Goal: Information Seeking & Learning: Learn about a topic

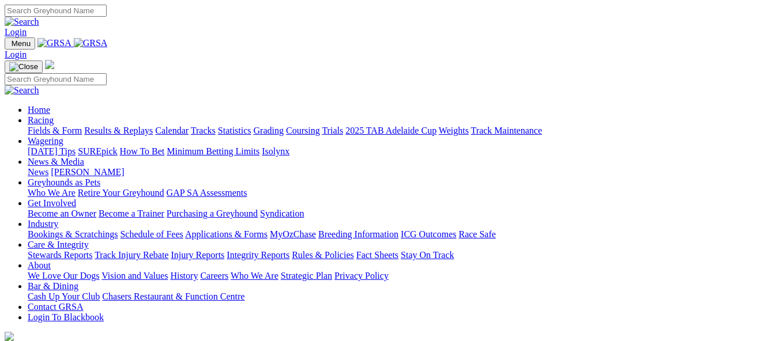
scroll to position [324, 0]
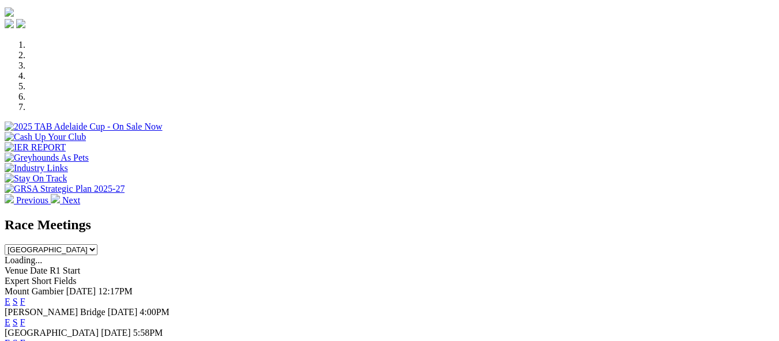
click at [25, 318] on link "F" at bounding box center [22, 323] width 5 height 10
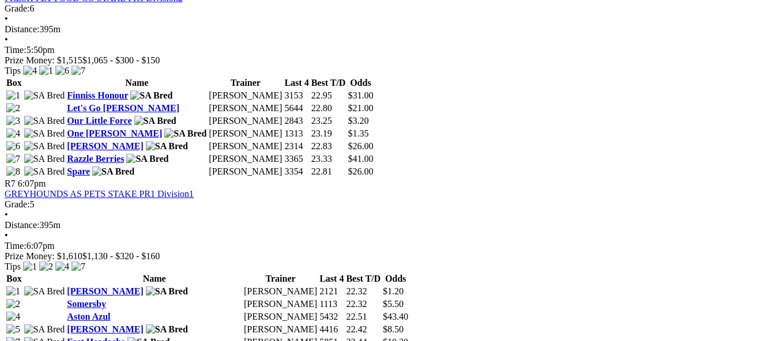
scroll to position [1660, 0]
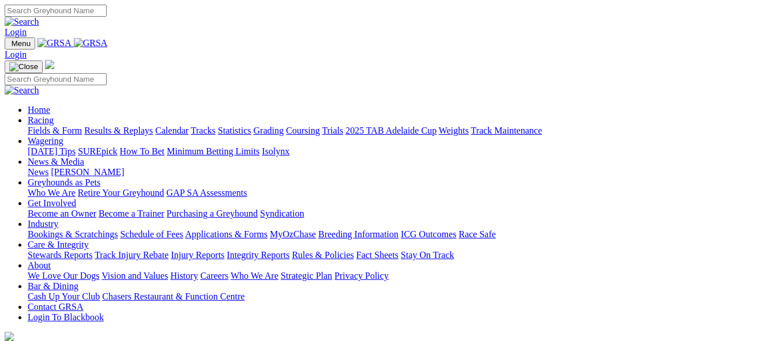
scroll to position [324, 0]
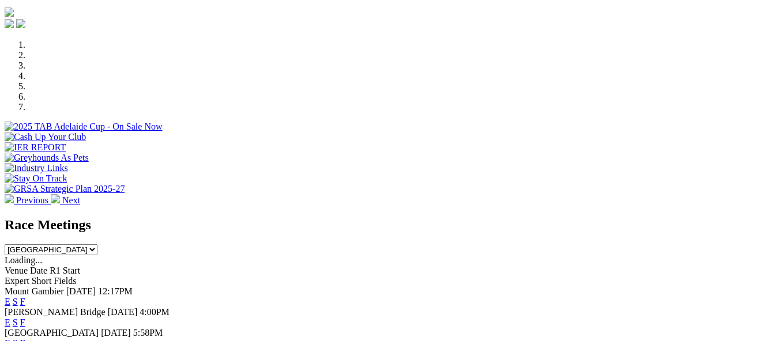
click at [25, 297] on link "F" at bounding box center [22, 302] width 5 height 10
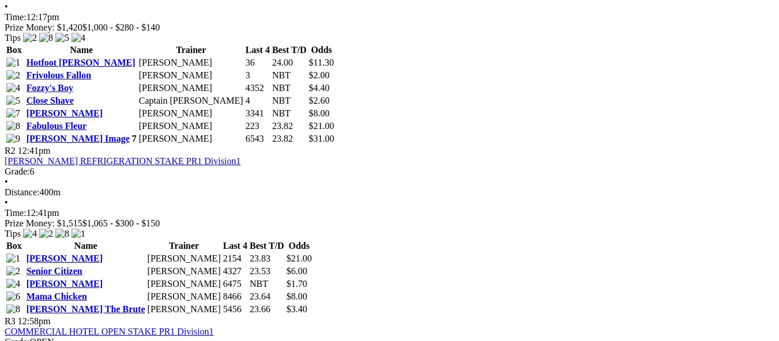
scroll to position [784, 0]
